Goal: Task Accomplishment & Management: Manage account settings

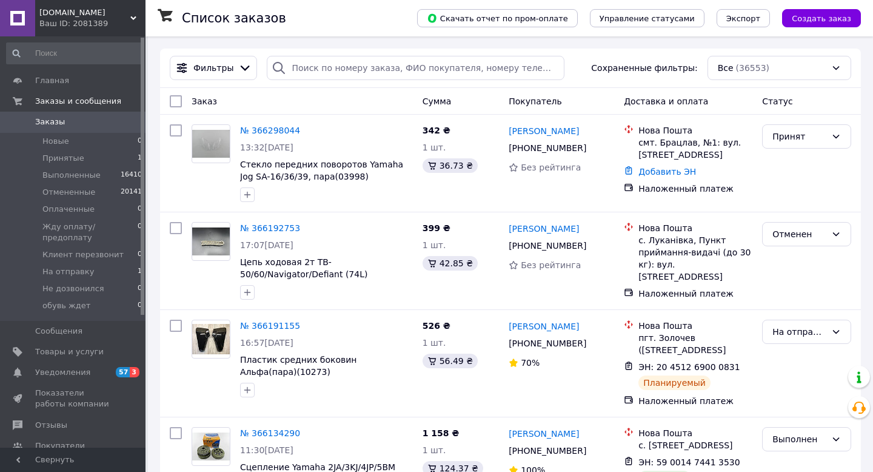
click at [46, 130] on link "Заказы 0" at bounding box center [74, 122] width 149 height 21
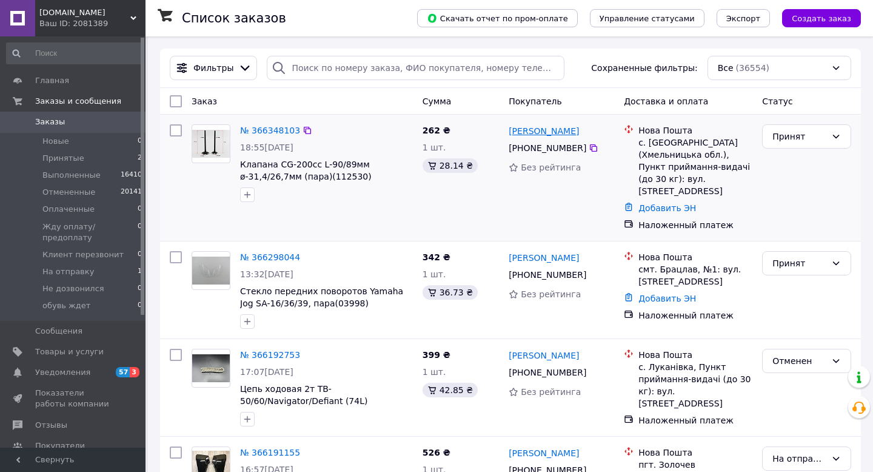
click at [558, 133] on link "Богдан Колесник" at bounding box center [544, 131] width 70 height 12
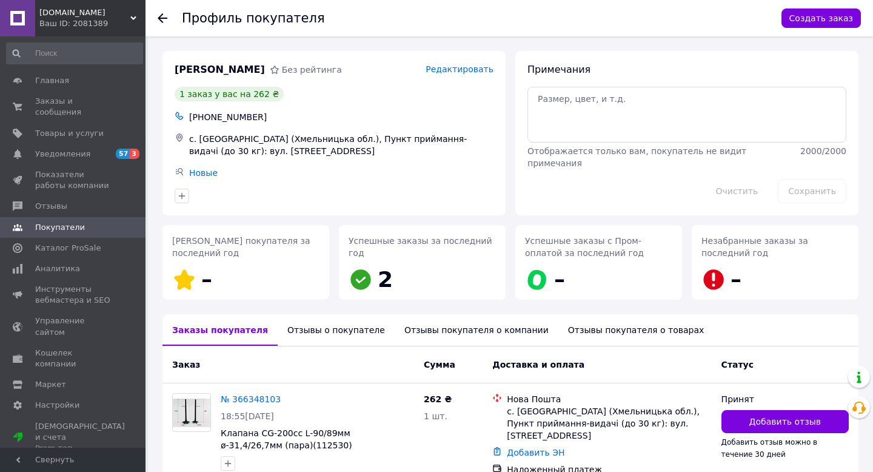
click at [313, 331] on div "Отзывы о покупателе" at bounding box center [336, 330] width 117 height 32
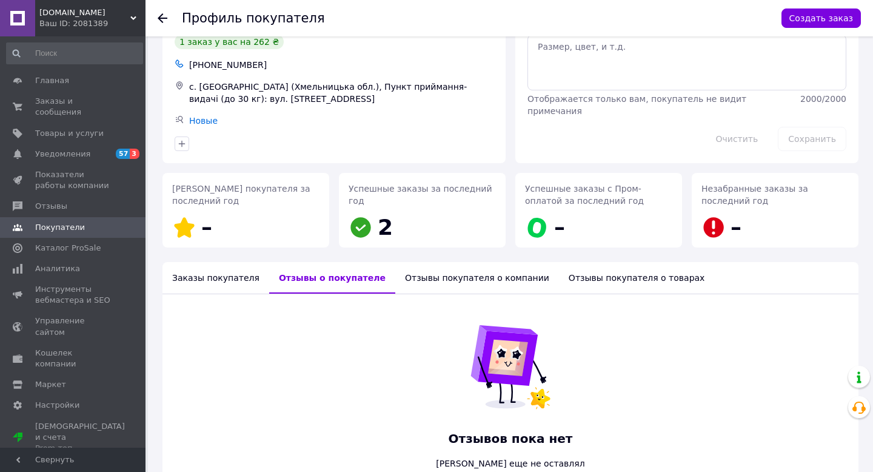
scroll to position [139, 0]
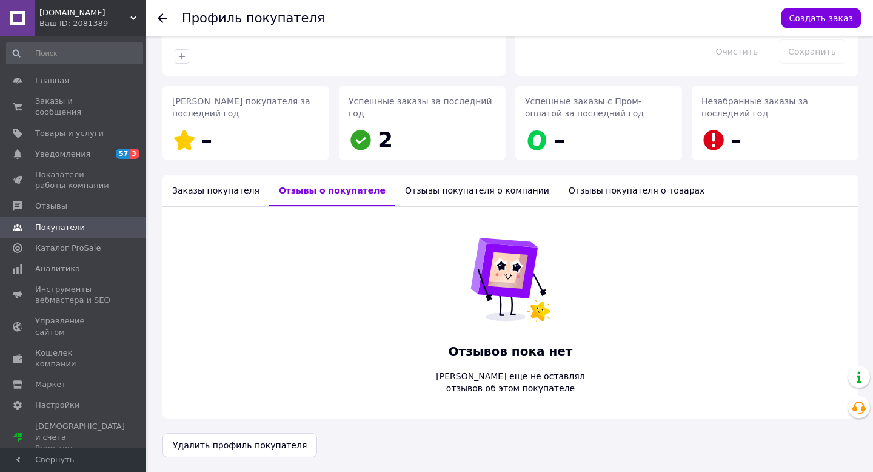
click at [207, 193] on div "Заказы покупателя" at bounding box center [215, 191] width 107 height 32
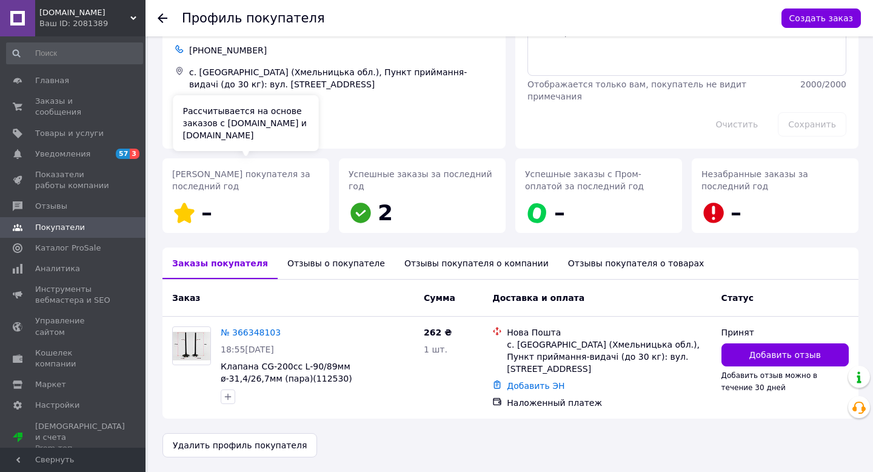
scroll to position [62, 0]
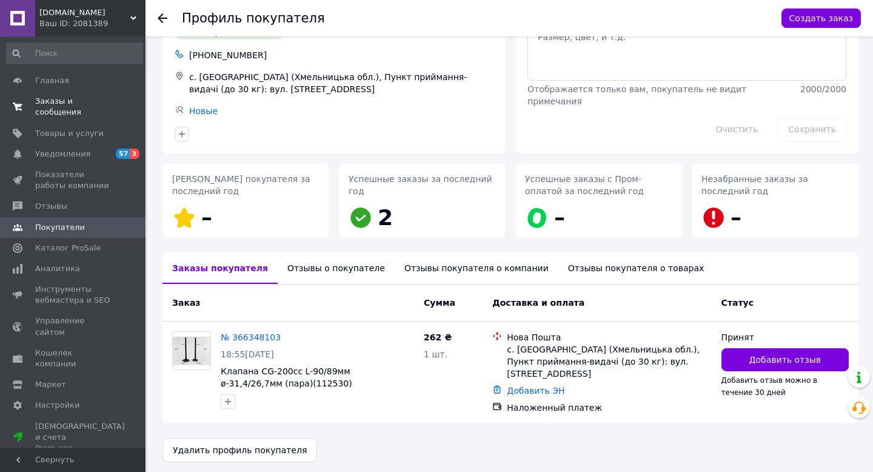
click at [70, 115] on span "Заказы и сообщения" at bounding box center [73, 107] width 77 height 22
